Goal: Check status: Check status

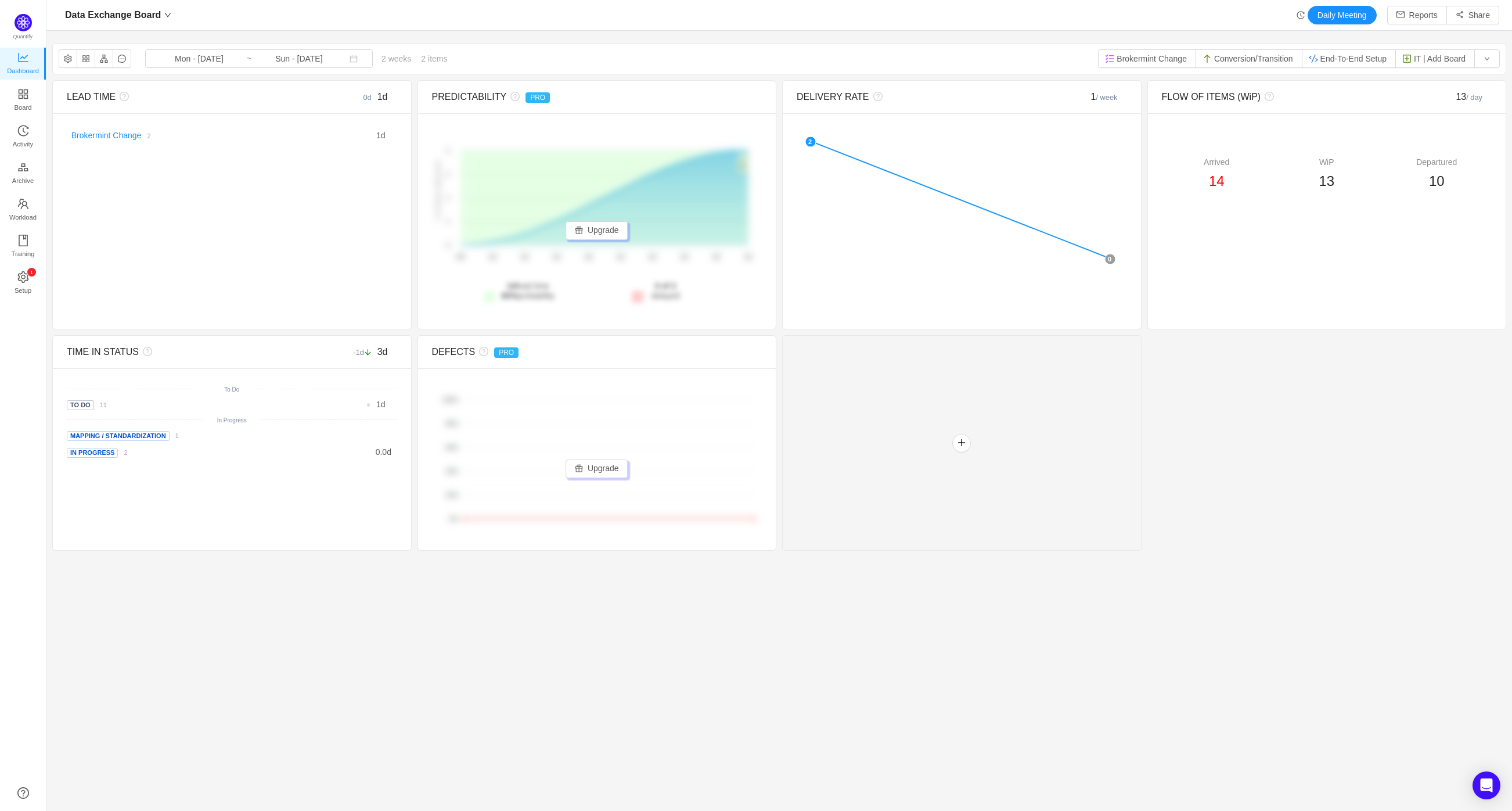
scroll to position [791, 1437]
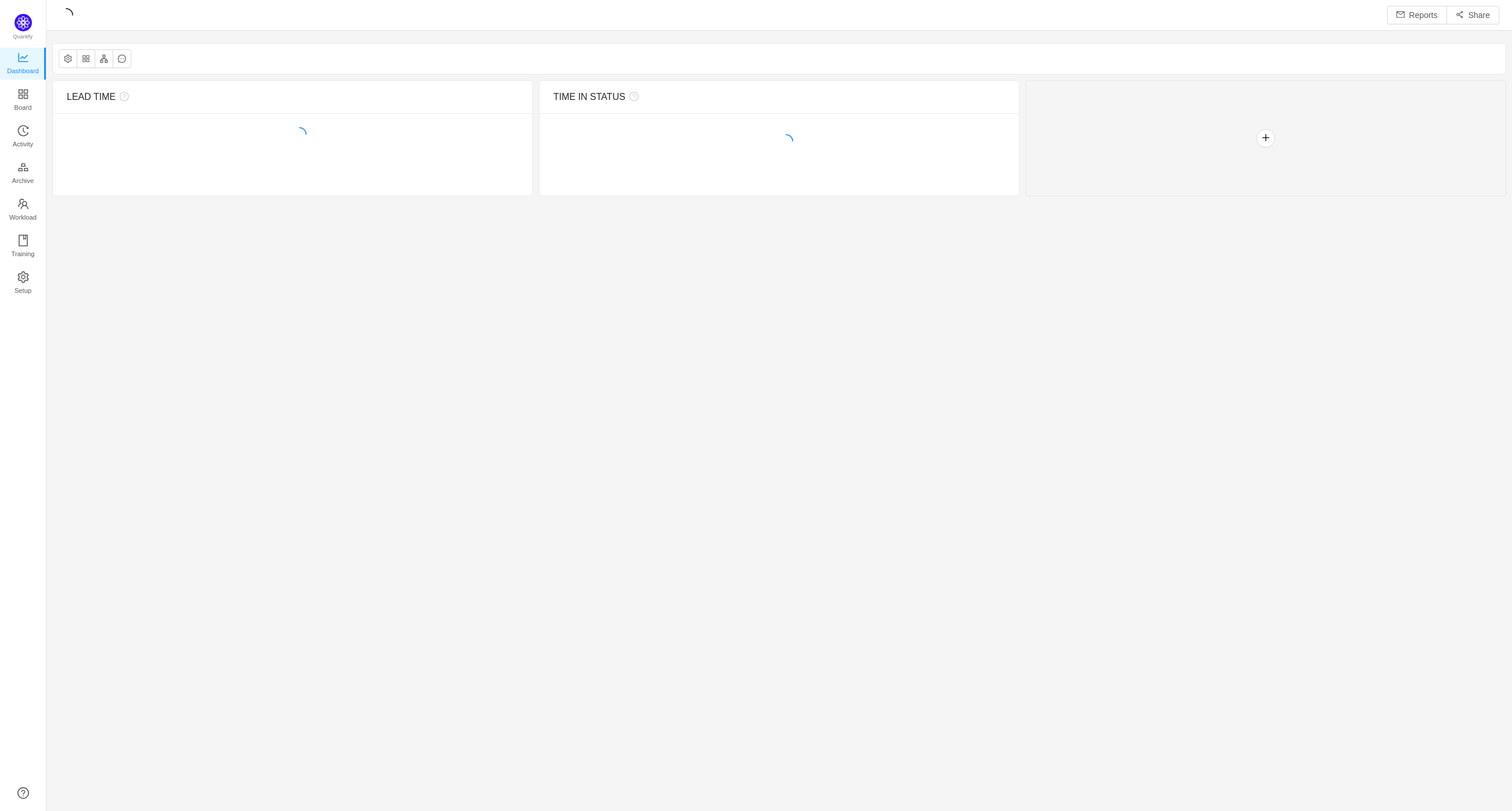
scroll to position [791, 1437]
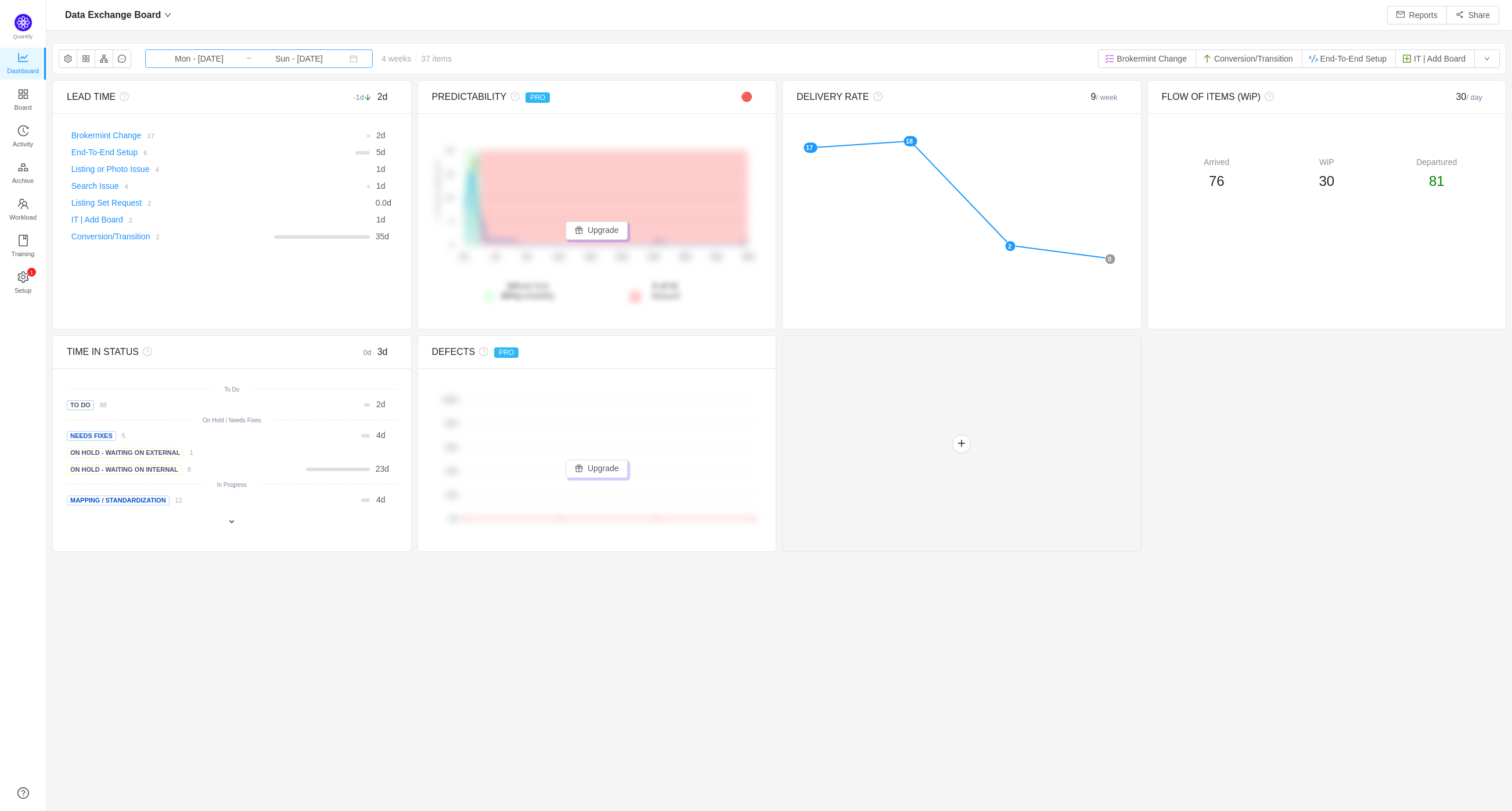
click at [277, 58] on input "Sun - [DATE]" at bounding box center [299, 59] width 94 height 13
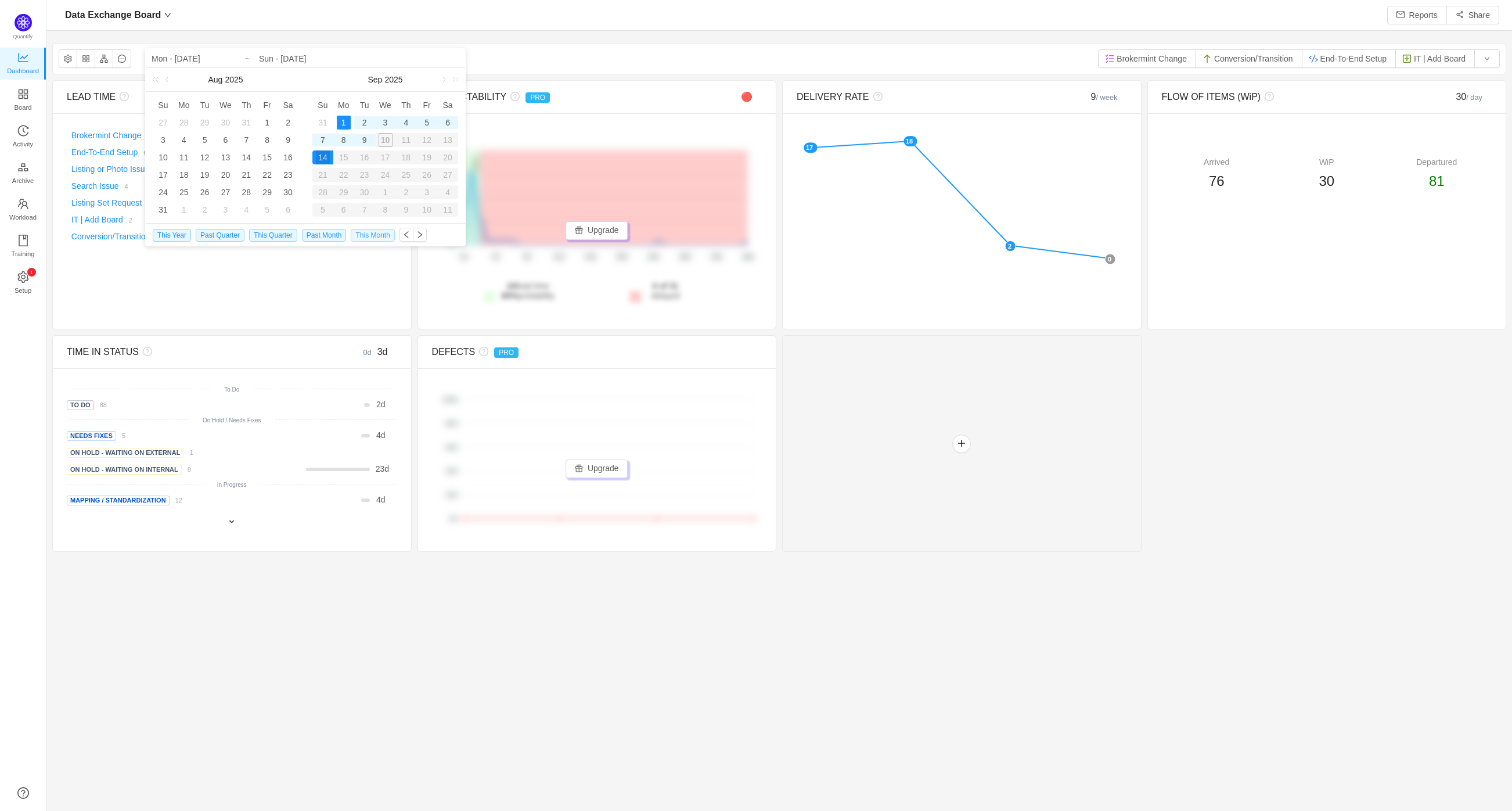
click at [370, 237] on span "This Month" at bounding box center [372, 235] width 43 height 13
type input "Mon - [DATE]"
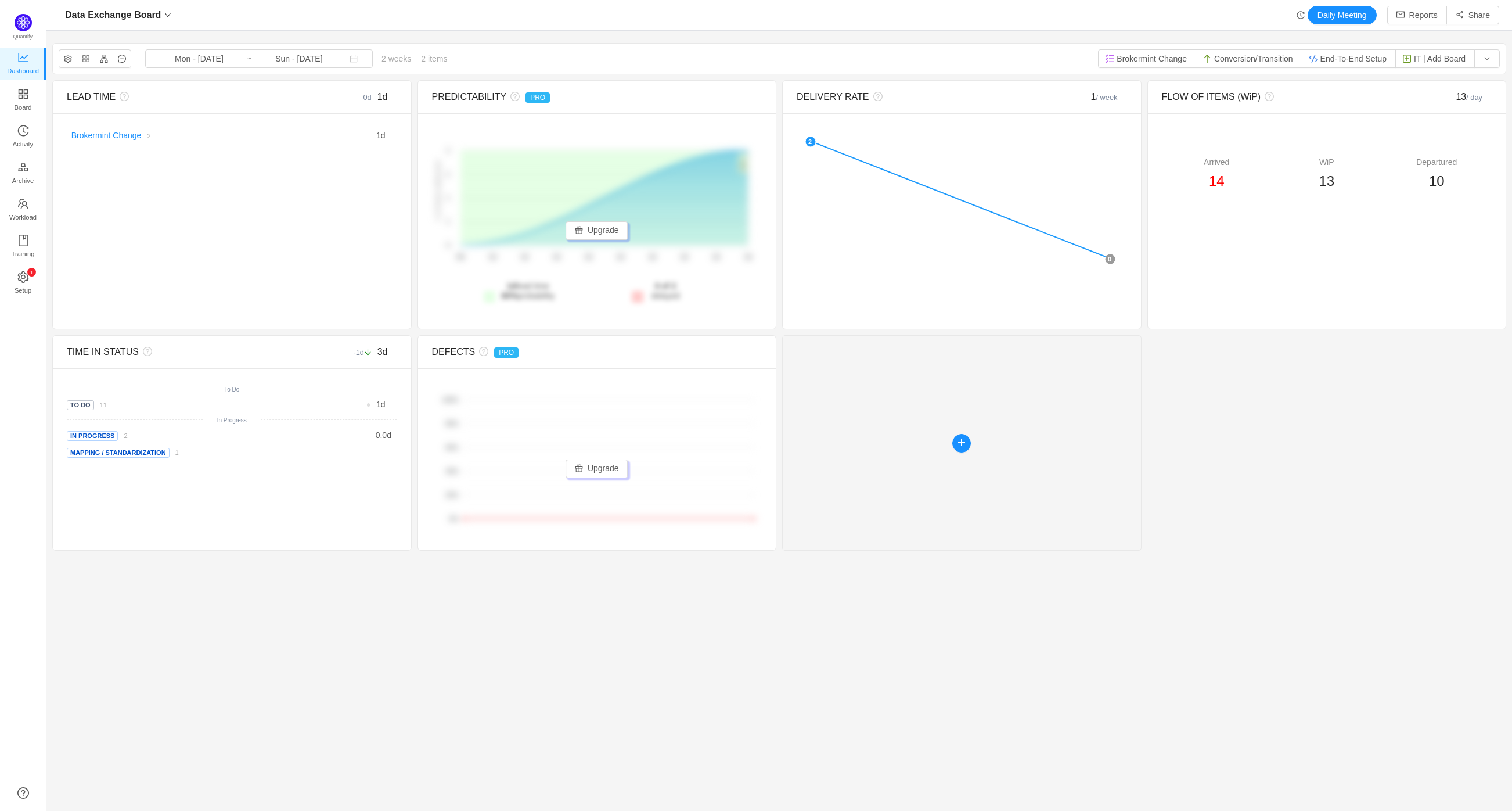
click at [1060, 444] on div at bounding box center [962, 443] width 359 height 216
